Goal: Task Accomplishment & Management: Complete application form

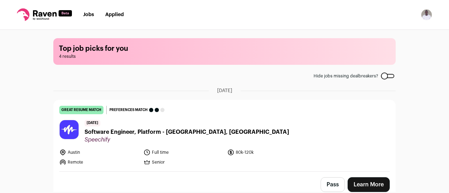
click at [116, 132] on span "Software Engineer, Platform - Austin, USA" at bounding box center [186, 132] width 204 height 8
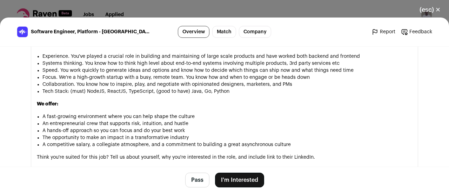
scroll to position [491, 0]
click at [244, 177] on button "I'm Interested" at bounding box center [239, 180] width 49 height 15
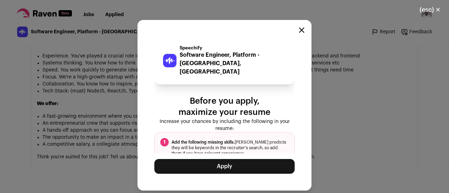
click at [213, 165] on button "Apply" at bounding box center [224, 166] width 140 height 15
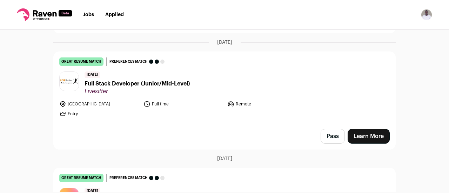
scroll to position [136, 0]
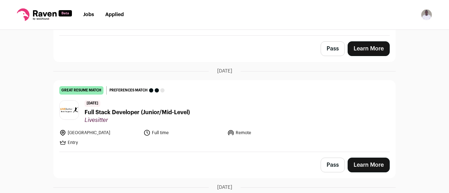
click at [99, 112] on span "Full Stack Developer (Junior/Mid-Level)" at bounding box center [136, 112] width 105 height 8
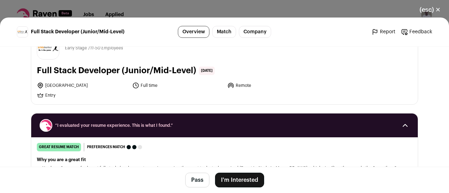
scroll to position [140, 0]
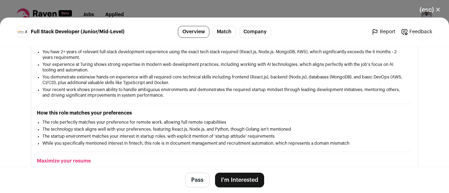
click at [236, 181] on button "I'm Interested" at bounding box center [239, 180] width 49 height 15
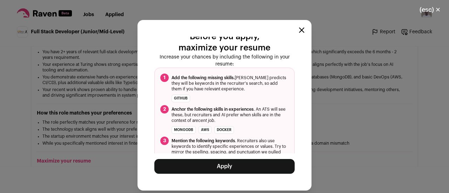
scroll to position [79, 0]
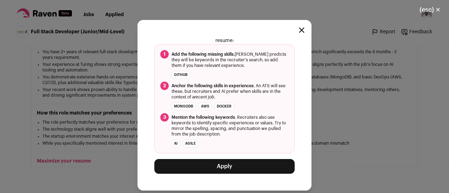
click at [227, 161] on button "Apply" at bounding box center [224, 166] width 140 height 15
